Goal: Information Seeking & Learning: Learn about a topic

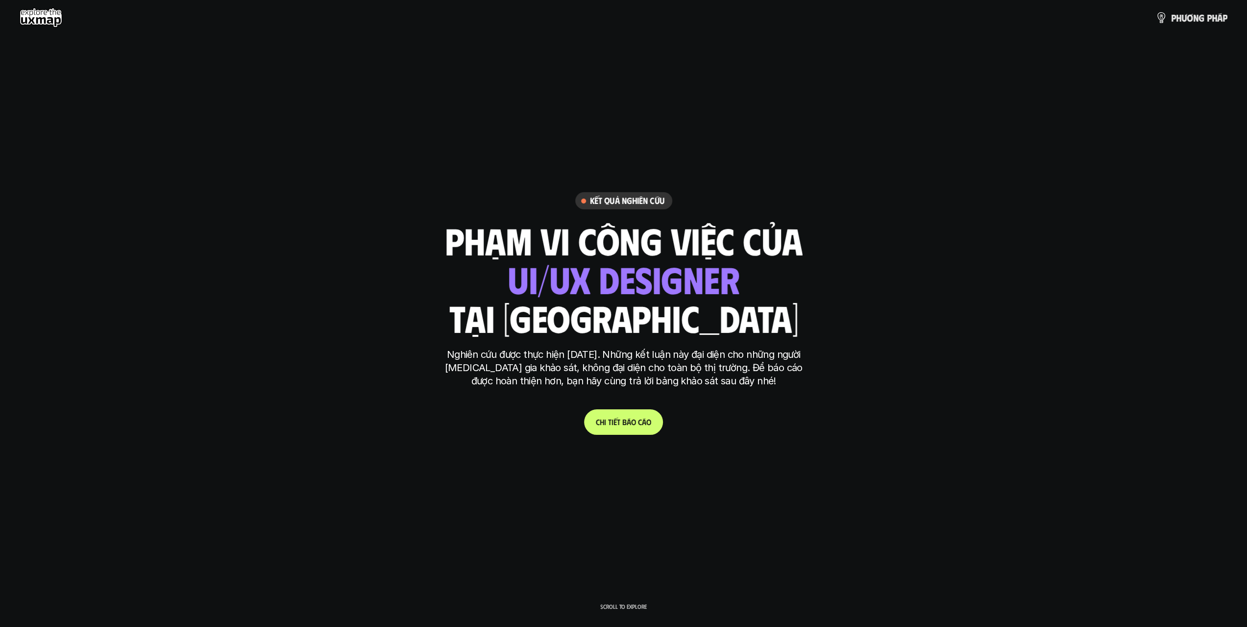
drag, startPoint x: 611, startPoint y: 267, endPoint x: 620, endPoint y: 270, distance: 8.7
click at [611, 267] on div "ui designer ui/ux designer product designer UX designer ui designer" at bounding box center [624, 279] width 232 height 40
click at [622, 199] on h6 "Kết quả nghiên cứu" at bounding box center [627, 200] width 75 height 11
click at [58, 27] on use at bounding box center [41, 18] width 43 height 20
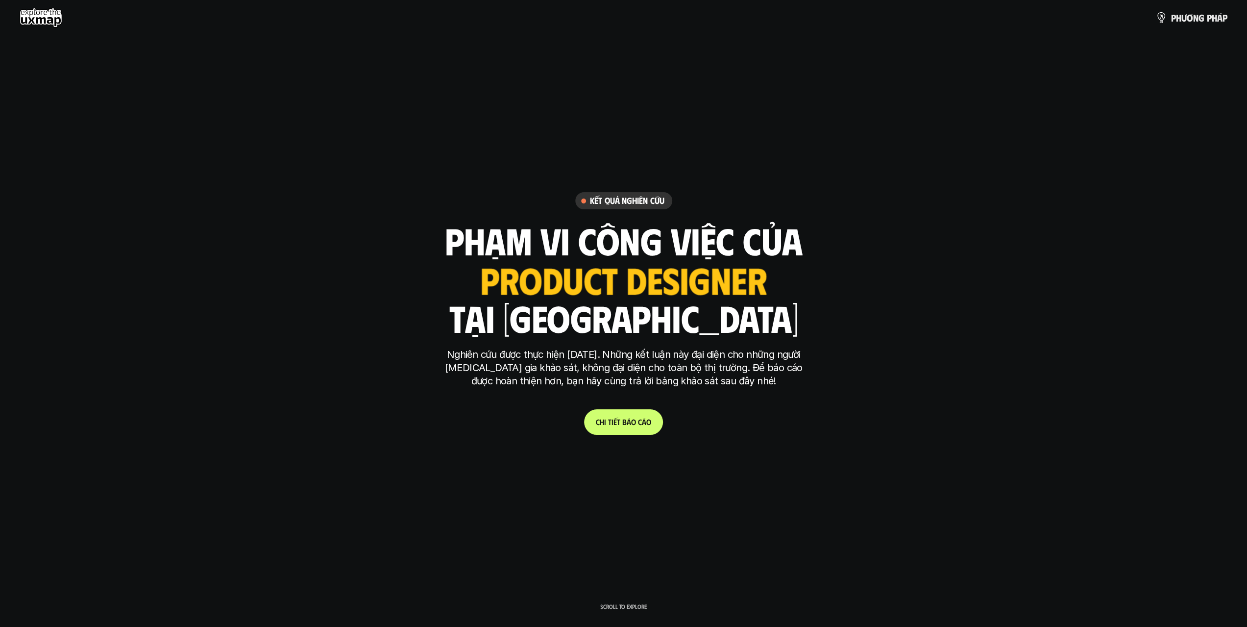
drag, startPoint x: 46, startPoint y: 12, endPoint x: 65, endPoint y: 12, distance: 18.6
click at [46, 12] on use at bounding box center [41, 18] width 43 height 20
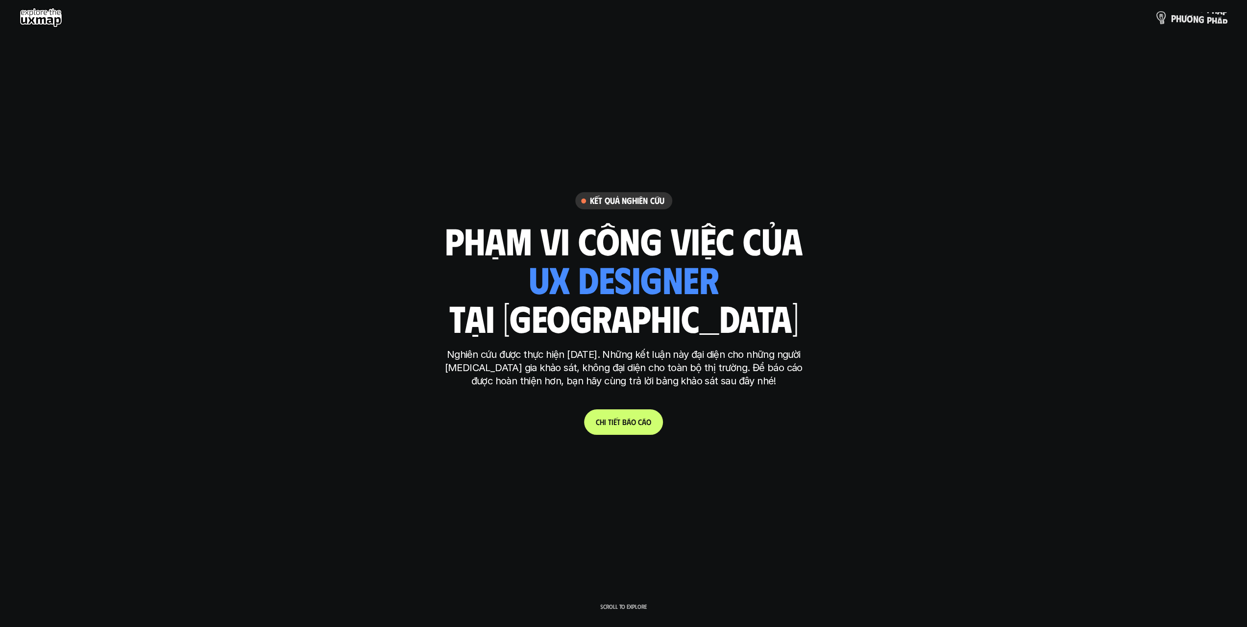
click at [1088, 22] on p "p h ư ơ n g p h á p" at bounding box center [1199, 17] width 56 height 11
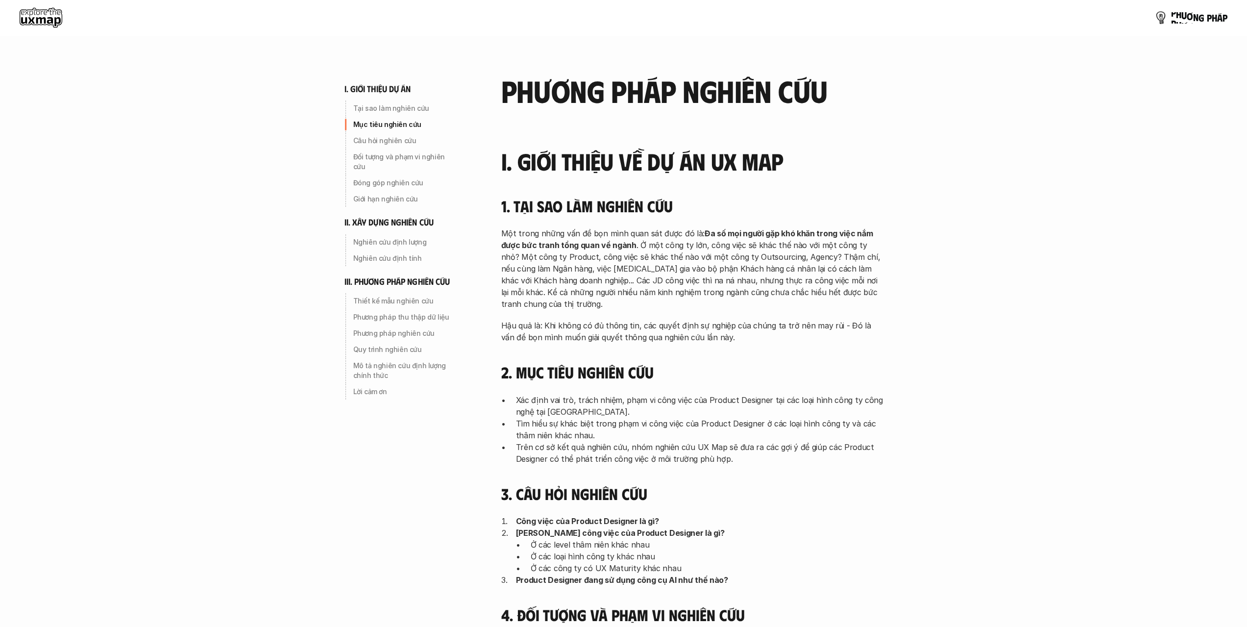
drag, startPoint x: 1182, startPoint y: 20, endPoint x: 1042, endPoint y: 125, distance: 175.4
click at [1088, 20] on p "p h ư ơ n g p h á p" at bounding box center [1199, 17] width 56 height 11
click at [396, 110] on p "Tại sao làm nghiên cứu" at bounding box center [405, 108] width 105 height 10
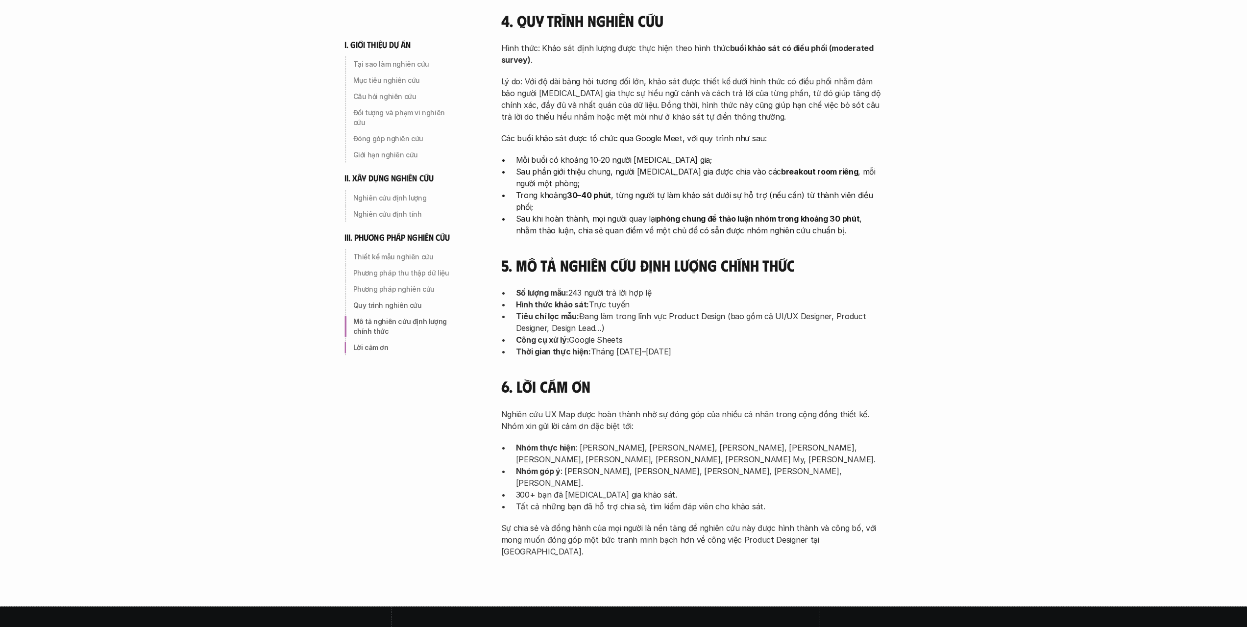
scroll to position [2981, 0]
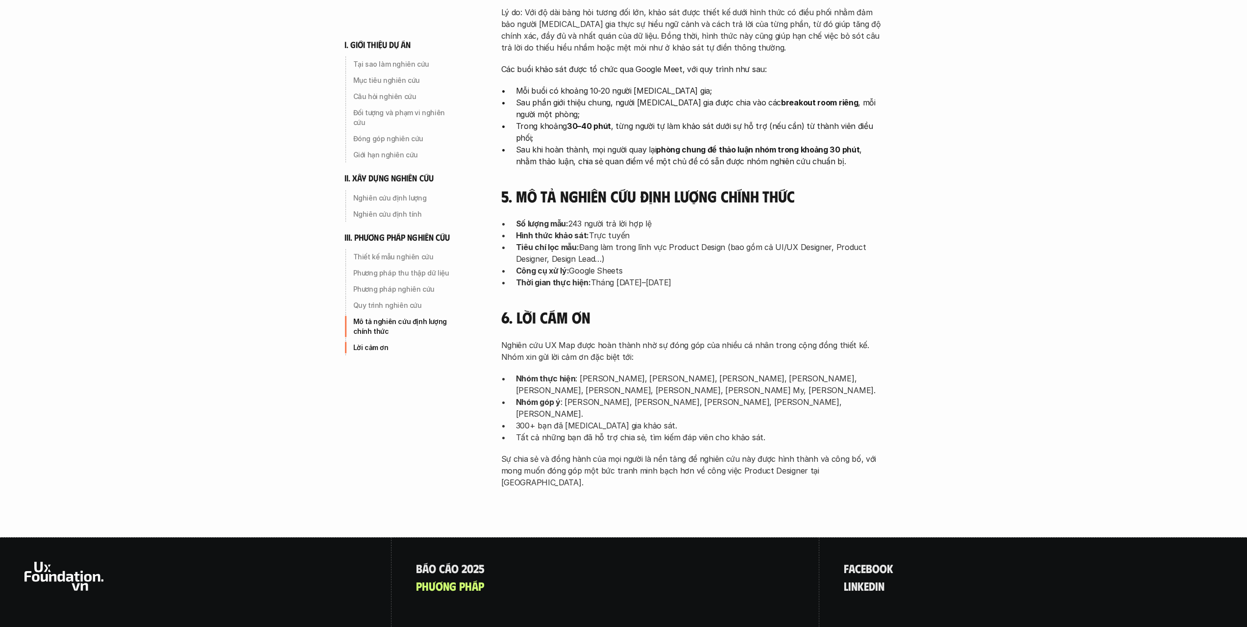
click at [330, 537] on div at bounding box center [196, 623] width 392 height 173
drag, startPoint x: 541, startPoint y: 491, endPoint x: 582, endPoint y: 482, distance: 42.5
click at [541, 537] on div "B á o c á o 2 0 2 5 p h ư ơ n g p h á p" at bounding box center [606, 623] width 428 height 173
click at [869, 548] on p "l i n k e d i n" at bounding box center [864, 585] width 41 height 13
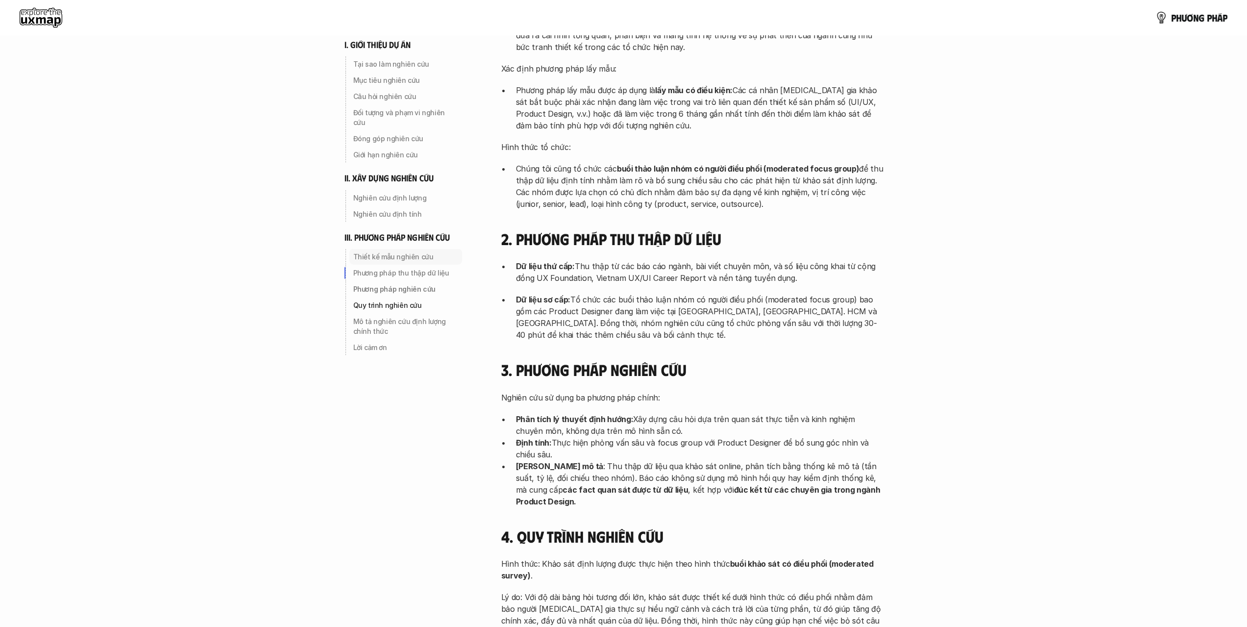
scroll to position [2197, 0]
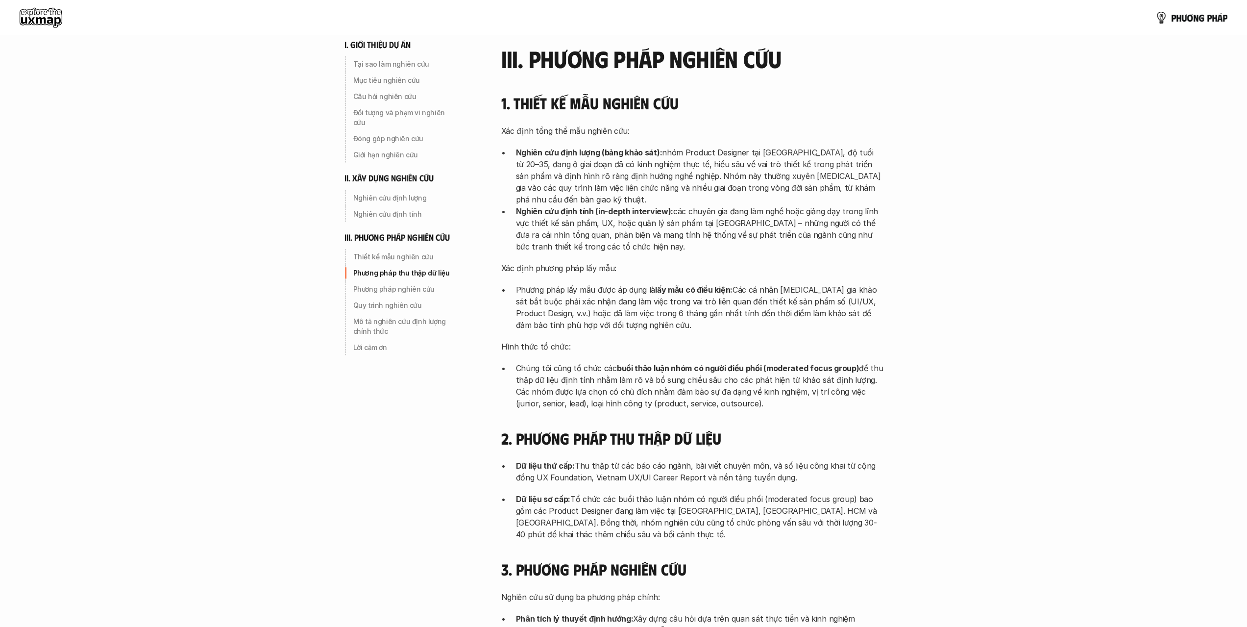
click at [53, 8] on use at bounding box center [41, 18] width 43 height 20
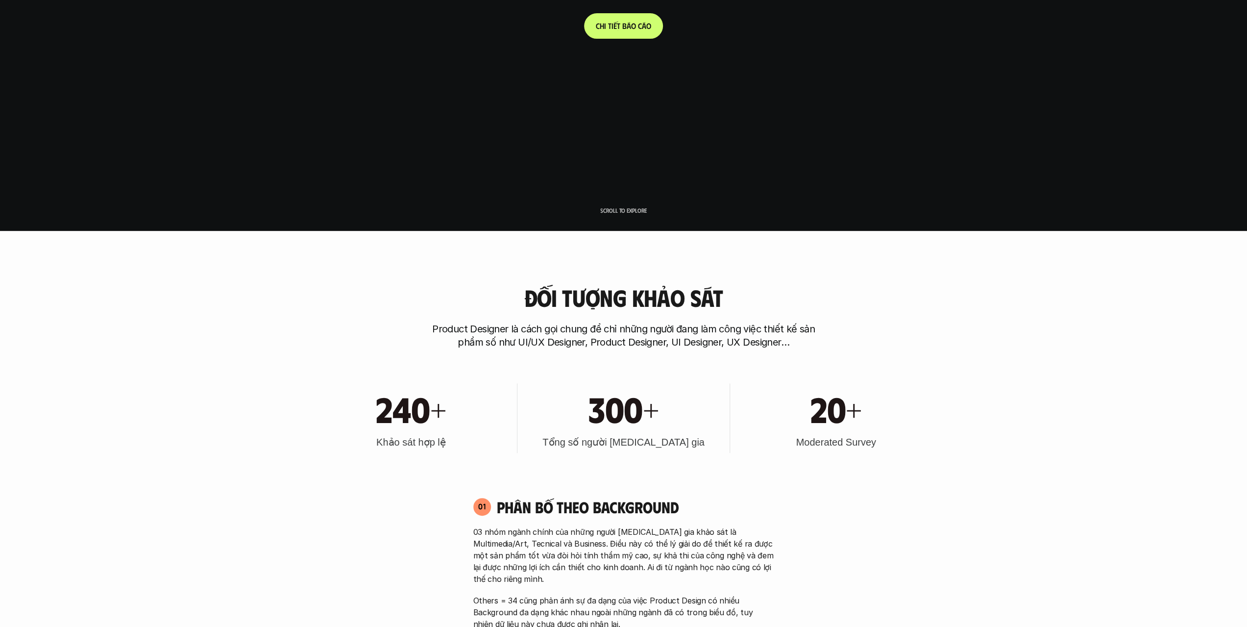
scroll to position [588, 0]
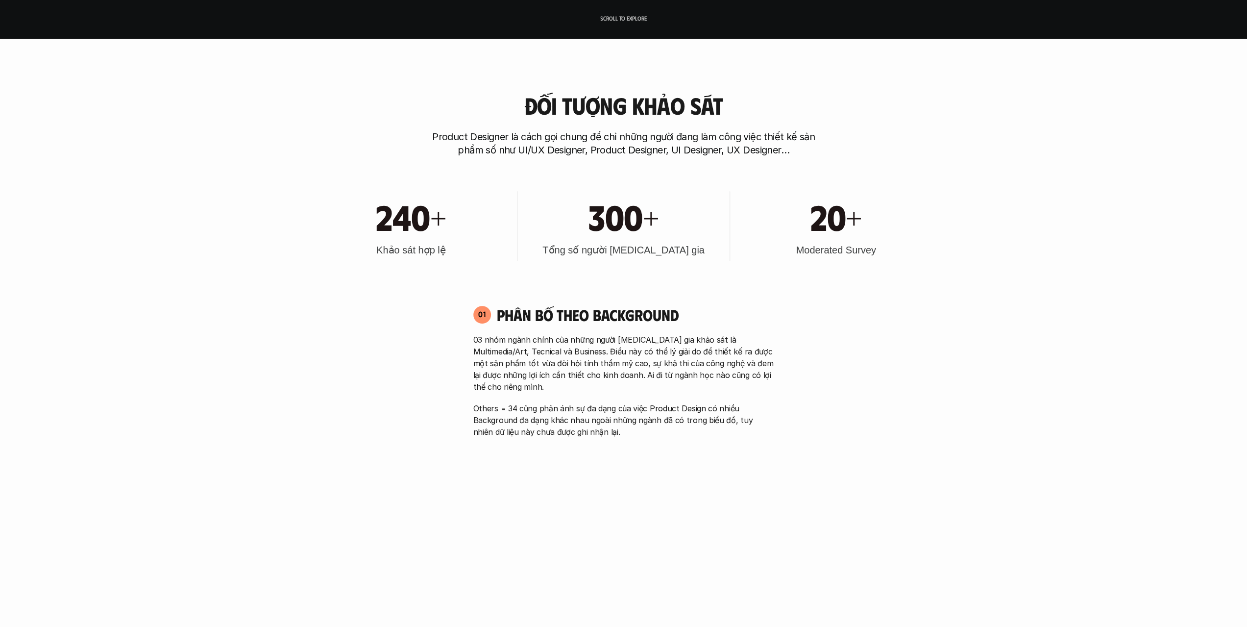
click at [596, 318] on h4 "Phân bố theo background" at bounding box center [635, 314] width 277 height 19
click at [616, 252] on h3 "Tổng số người [MEDICAL_DATA] gia" at bounding box center [624, 250] width 162 height 14
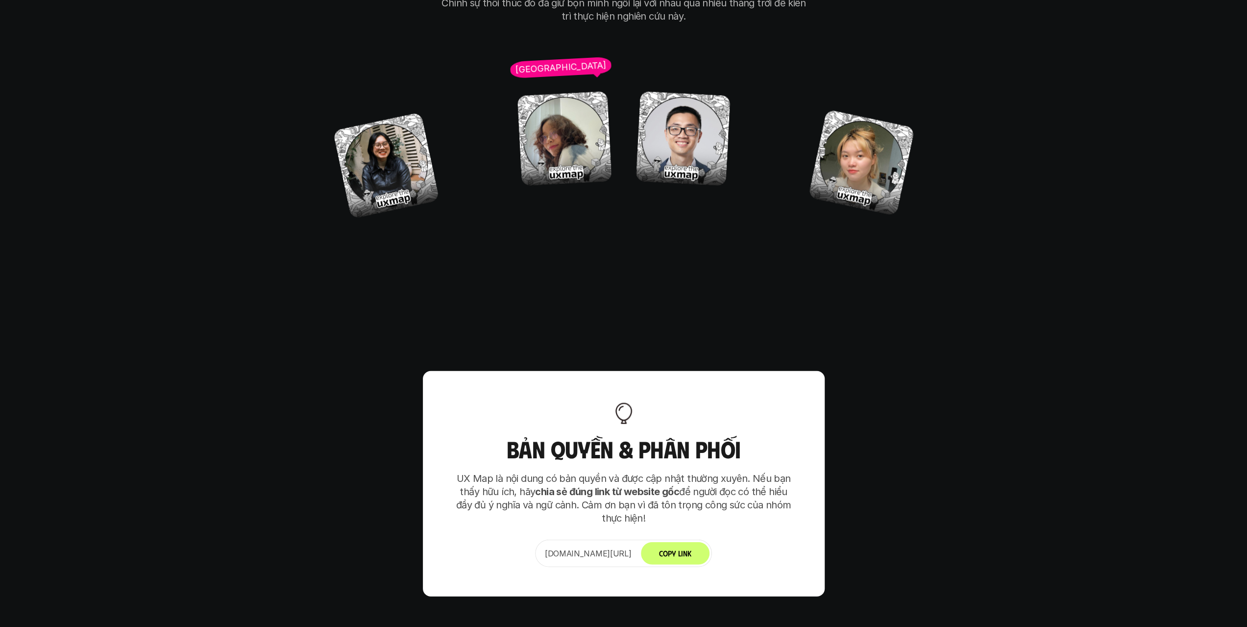
scroll to position [6156, 0]
